Goal: Information Seeking & Learning: Learn about a topic

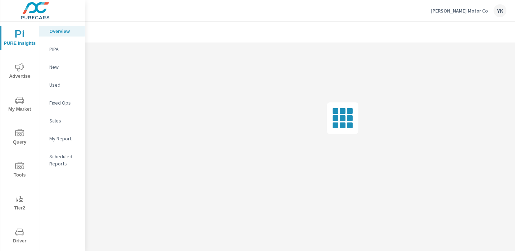
click at [22, 69] on icon "nav menu" at bounding box center [19, 67] width 9 height 9
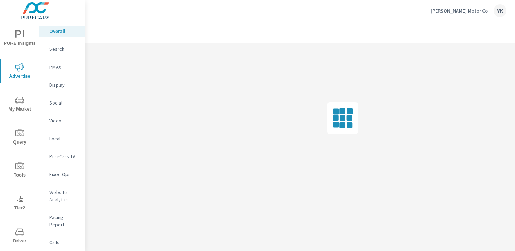
click at [59, 88] on p "Display" at bounding box center [64, 84] width 30 height 7
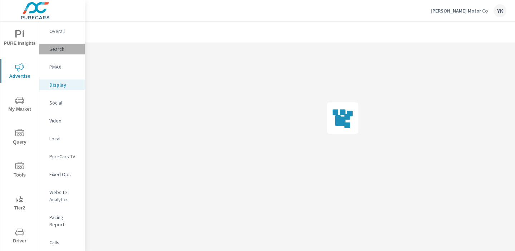
click at [59, 51] on p "Search" at bounding box center [64, 48] width 30 height 7
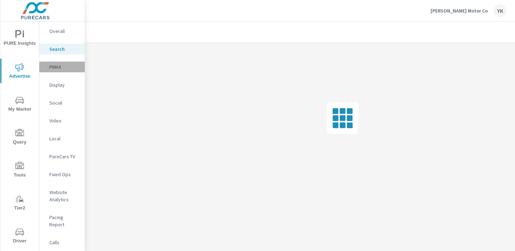
click at [67, 70] on p "PMAX" at bounding box center [64, 66] width 30 height 7
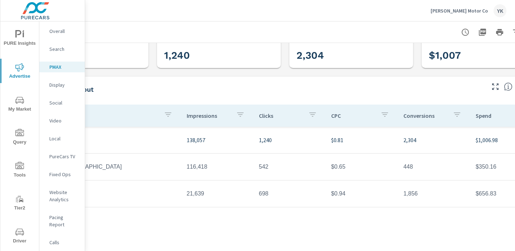
scroll to position [29, 68]
